Goal: Information Seeking & Learning: Check status

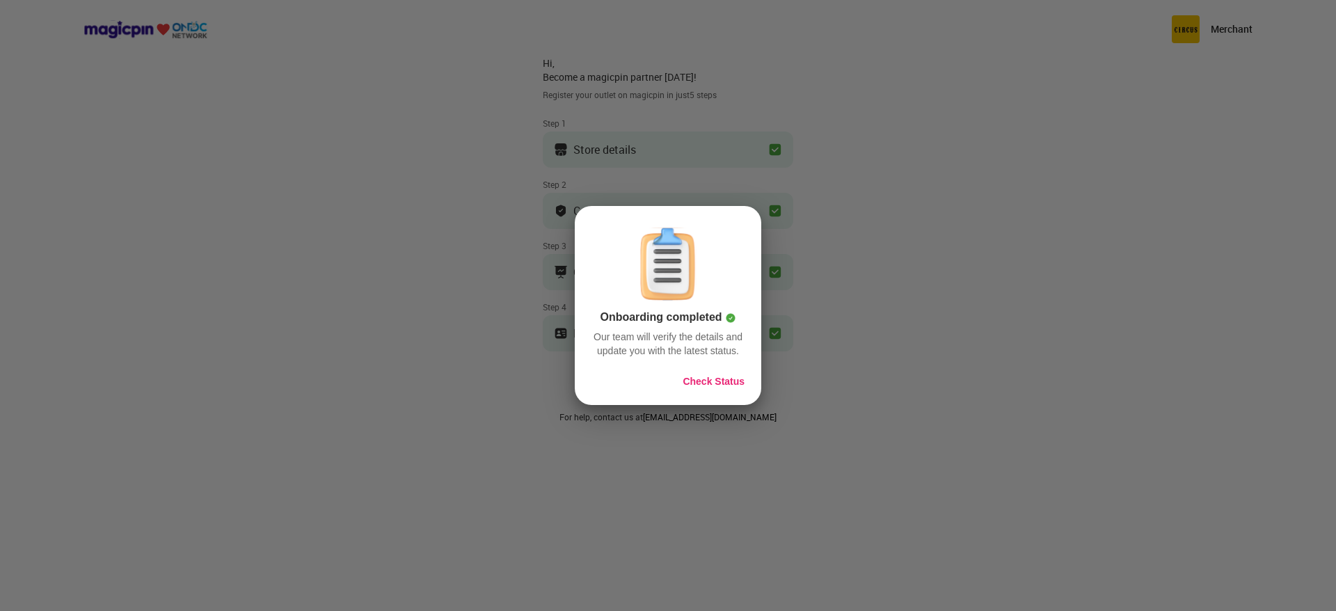
click at [747, 380] on div "Onboarding completed Our team will verify the details and update you with the l…" at bounding box center [668, 305] width 186 height 199
click at [733, 376] on button "Check Status" at bounding box center [714, 381] width 62 height 14
click at [713, 374] on button "Check Status" at bounding box center [714, 381] width 62 height 14
